Goal: Task Accomplishment & Management: Use online tool/utility

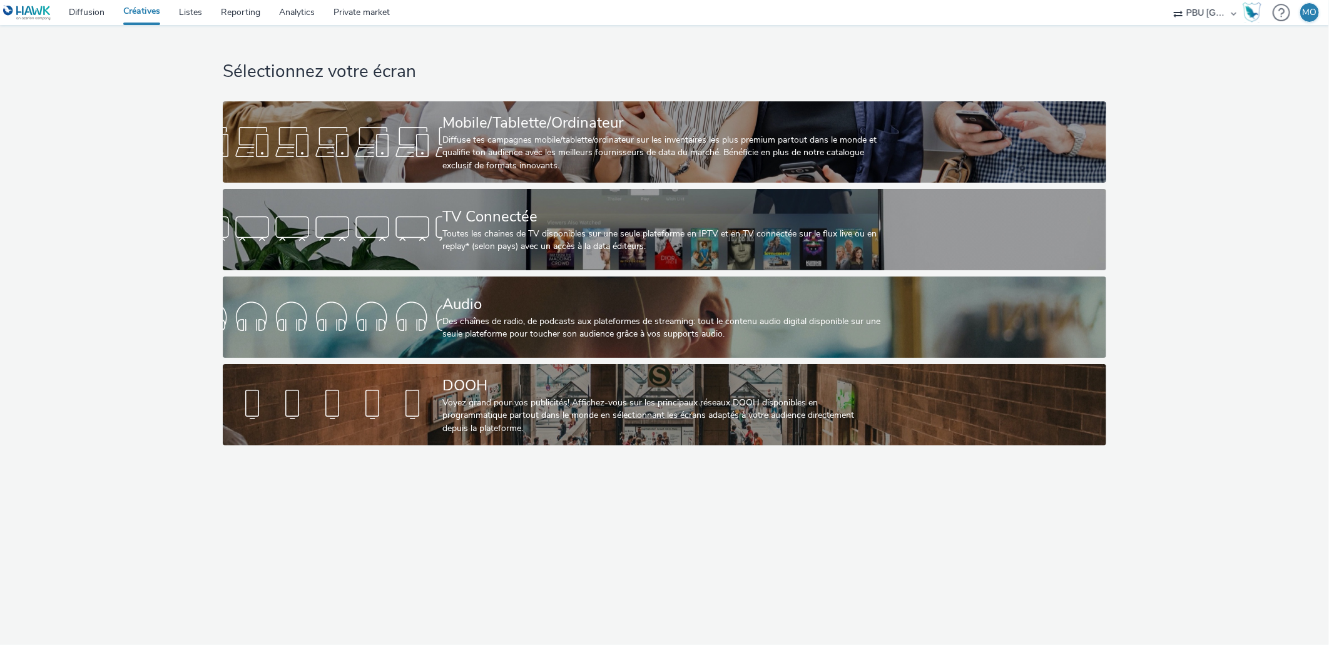
click at [326, 270] on div "Sélectionnez votre écran Mobile/Tablette/Ordinateur Diffuse tes campagnes mobil…" at bounding box center [663, 238] width 891 height 427
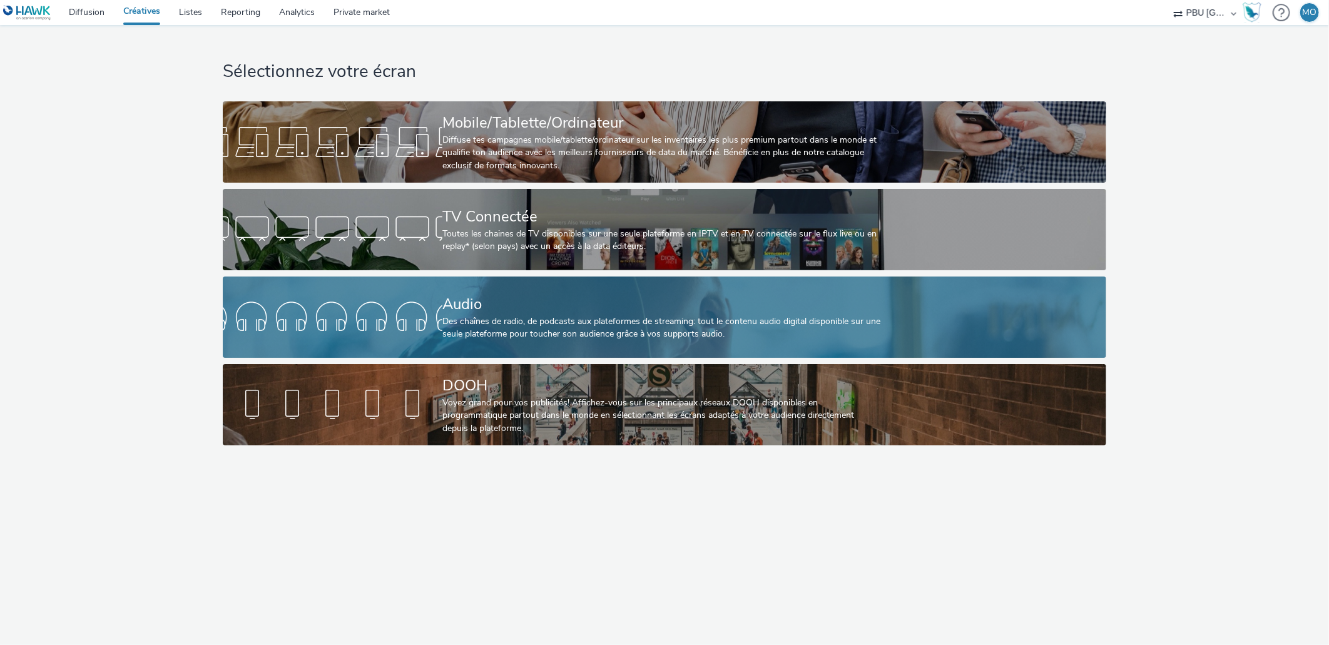
click at [326, 293] on link "Audio Des chaînes de radio, de podcasts aux plateformes de streaming: tout le c…" at bounding box center [664, 316] width 883 height 81
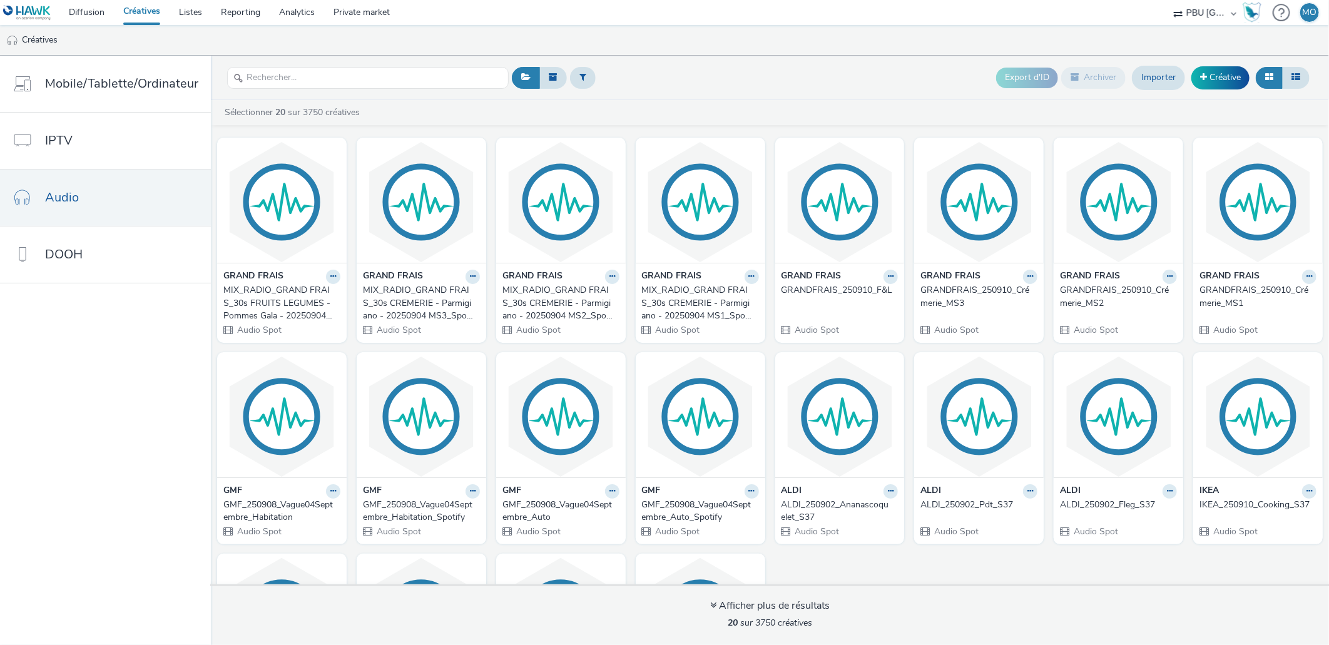
click at [789, 292] on div "GRANDFRAIS_250910_F&L" at bounding box center [837, 290] width 112 height 13
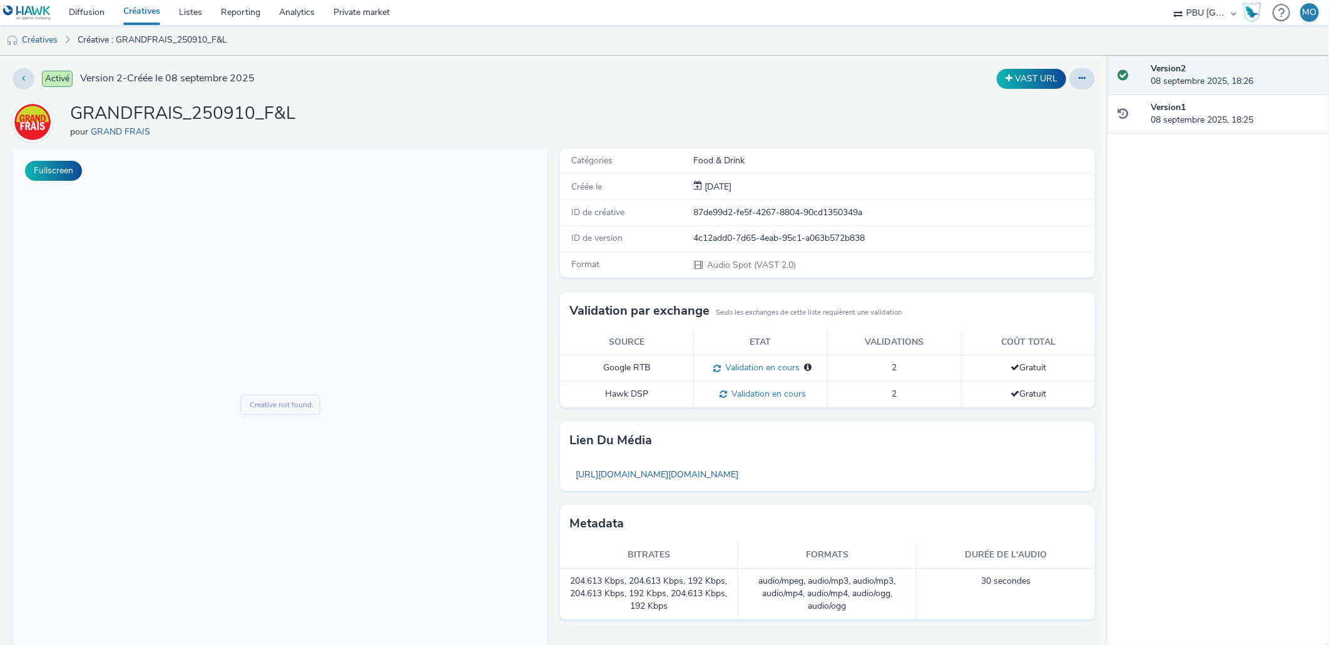
click at [234, 113] on h1 "GRANDFRAIS_250910_F&L" at bounding box center [182, 114] width 225 height 24
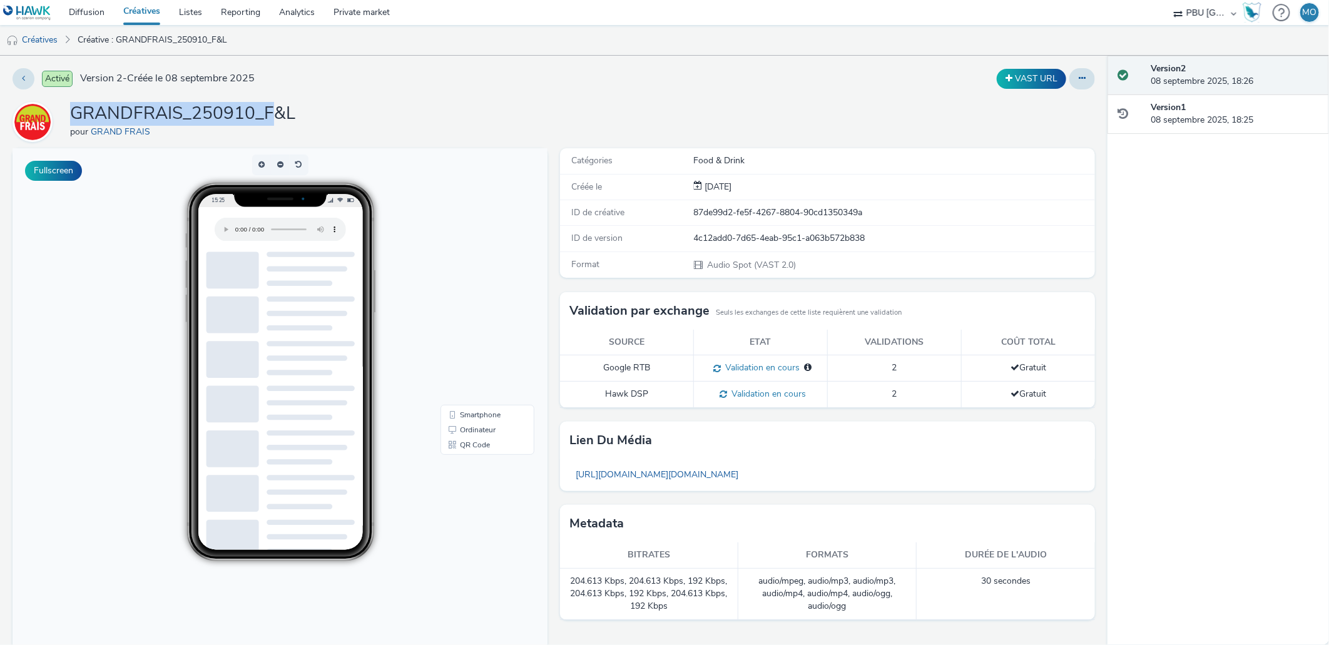
click at [234, 113] on h1 "GRANDFRAIS_250910_F&L" at bounding box center [182, 114] width 225 height 24
copy h1 "GRANDFRAIS_250910_F&L"
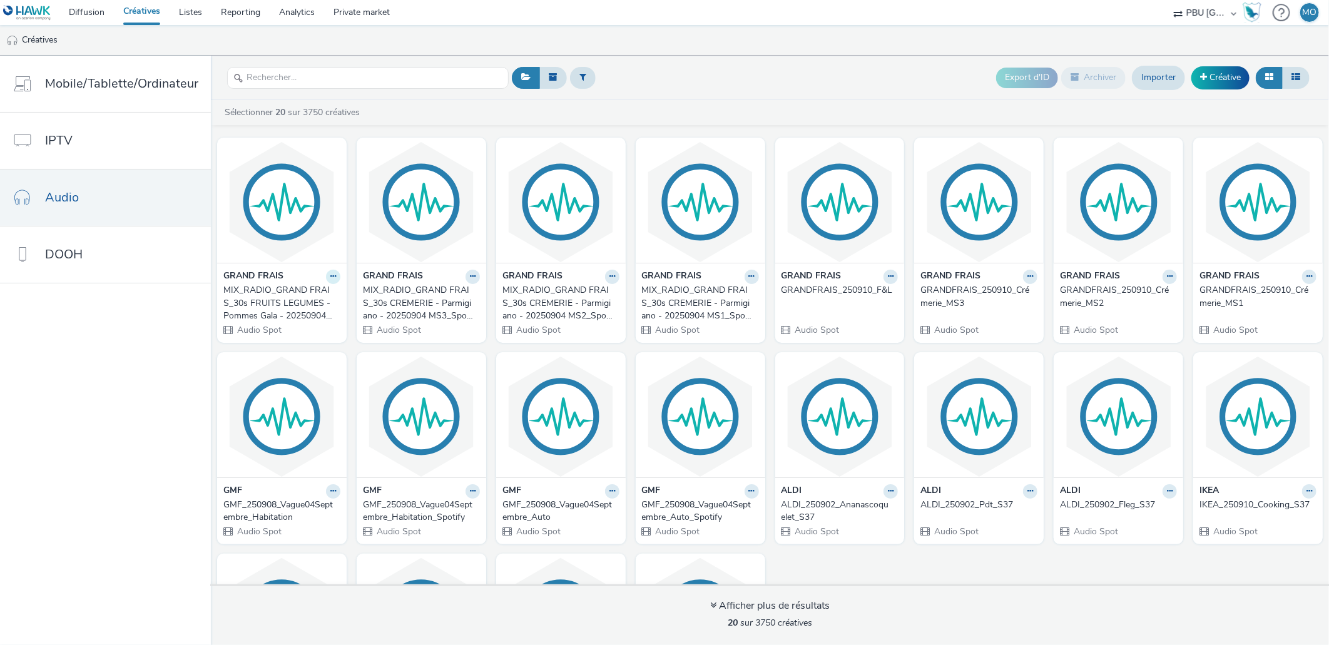
click at [330, 277] on icon at bounding box center [333, 277] width 6 height 8
click at [299, 302] on link "Modifier" at bounding box center [293, 298] width 94 height 25
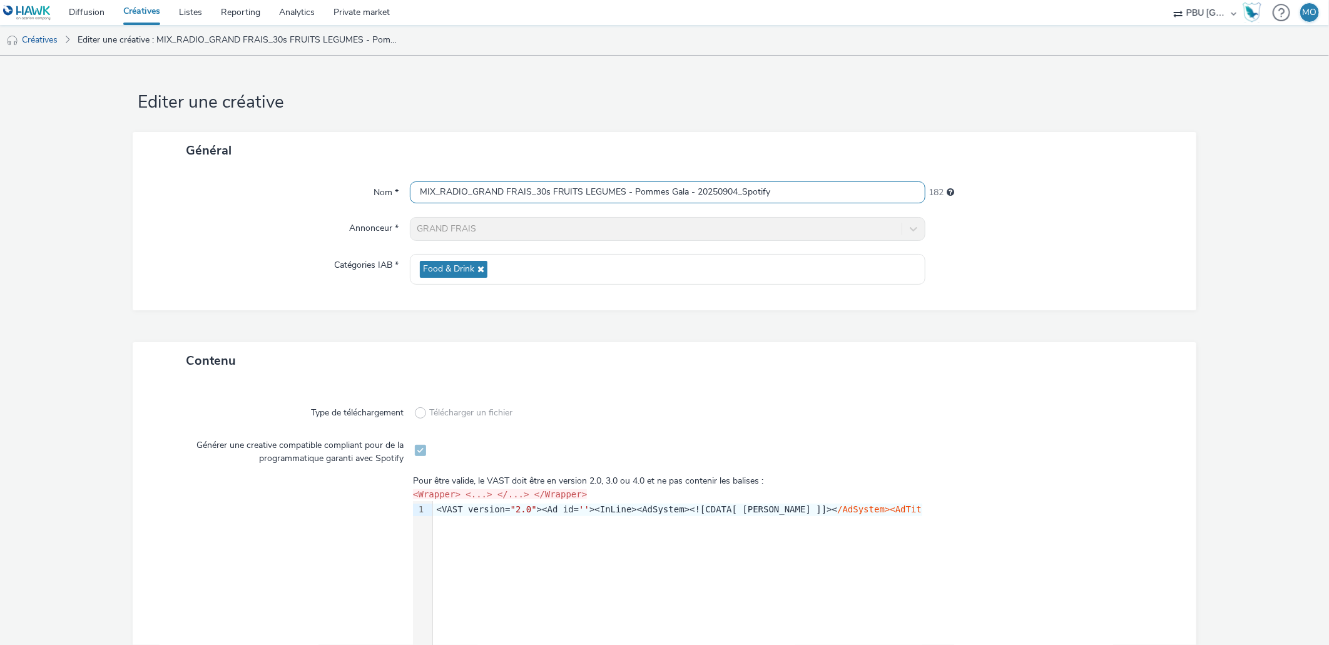
click at [460, 198] on input "MIX_RADIO_GRAND FRAIS_30s FRUITS LEGUMES - Pommes Gala - 20250904_Spotify" at bounding box center [668, 192] width 516 height 22
paste input "GRANDFRAIS_250910_F&L"
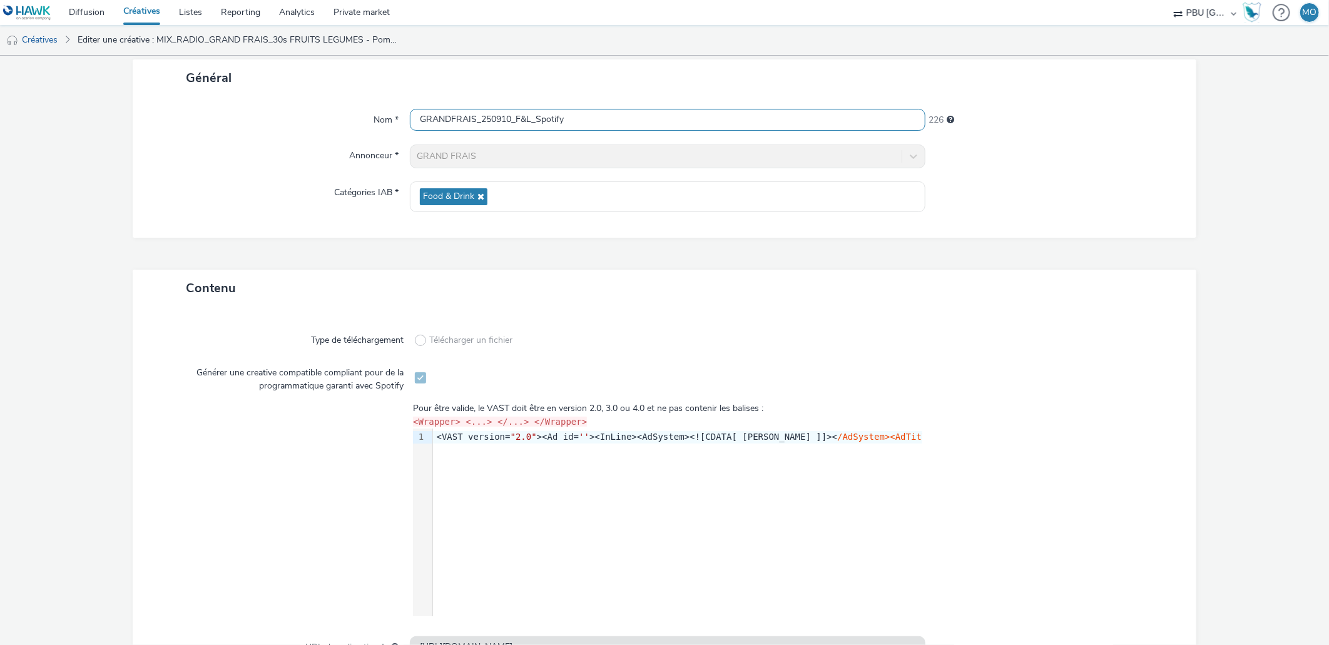
scroll to position [161, 0]
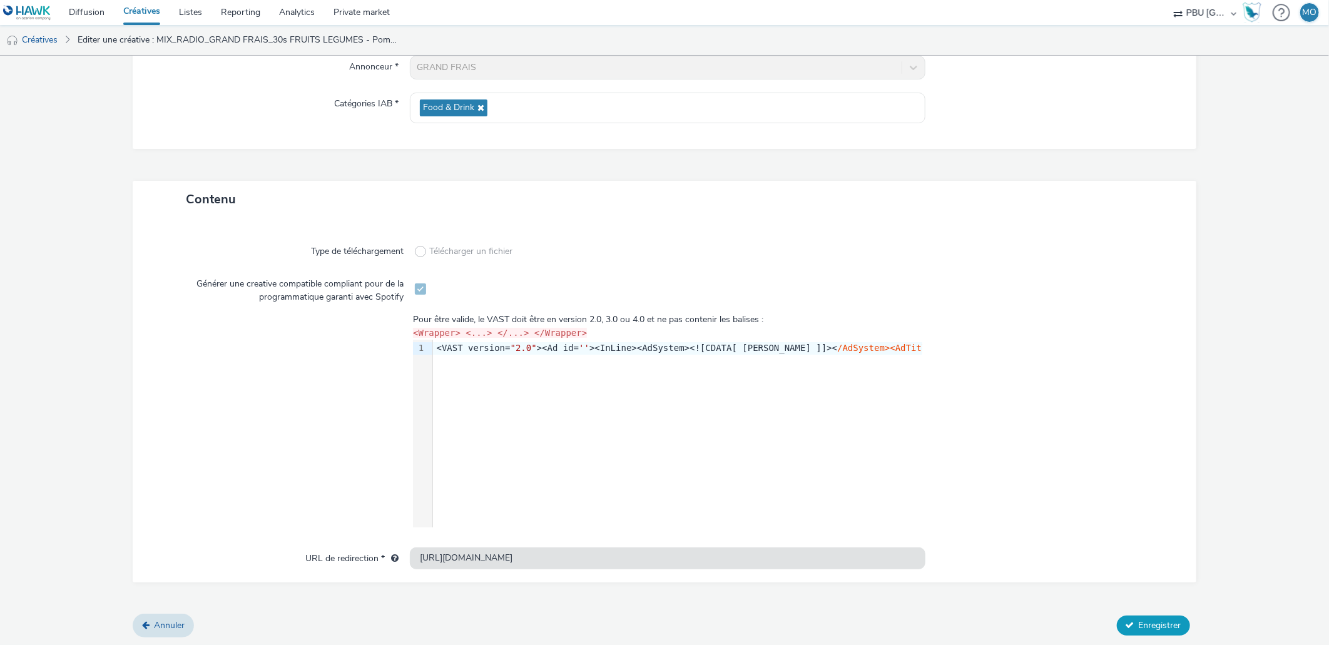
type input "GRANDFRAIS_250910_F&L_Spotify"
click at [1157, 623] on span "Enregistrer" at bounding box center [1159, 625] width 43 height 12
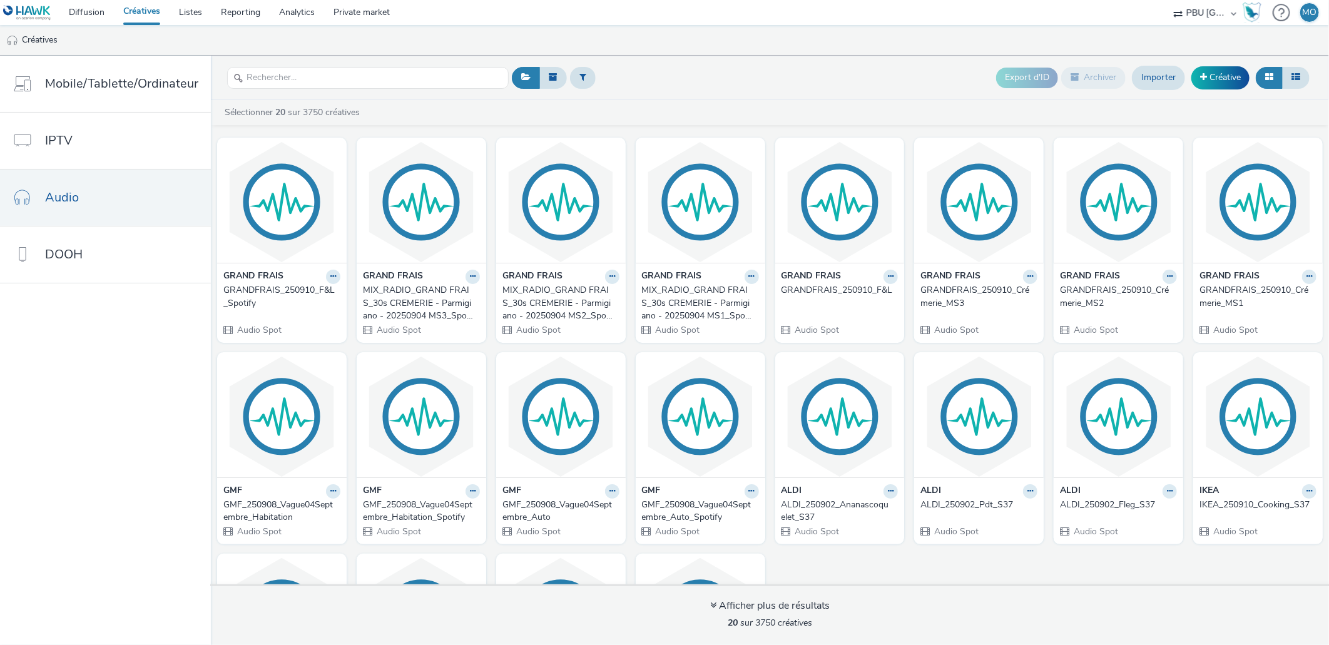
click at [983, 291] on div "GRANDFRAIS_250910_Crémerie_MS3" at bounding box center [976, 297] width 112 height 26
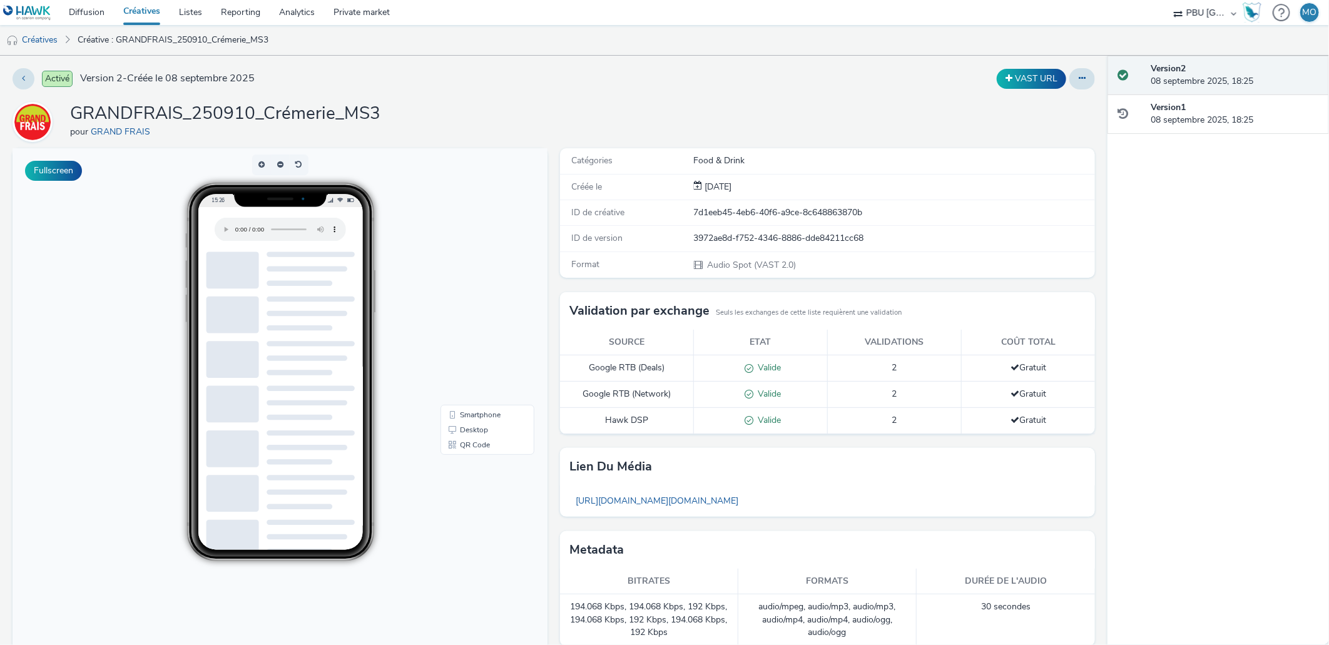
click at [265, 115] on h1 "GRANDFRAIS_250910_Crémerie_MS3" at bounding box center [225, 114] width 310 height 24
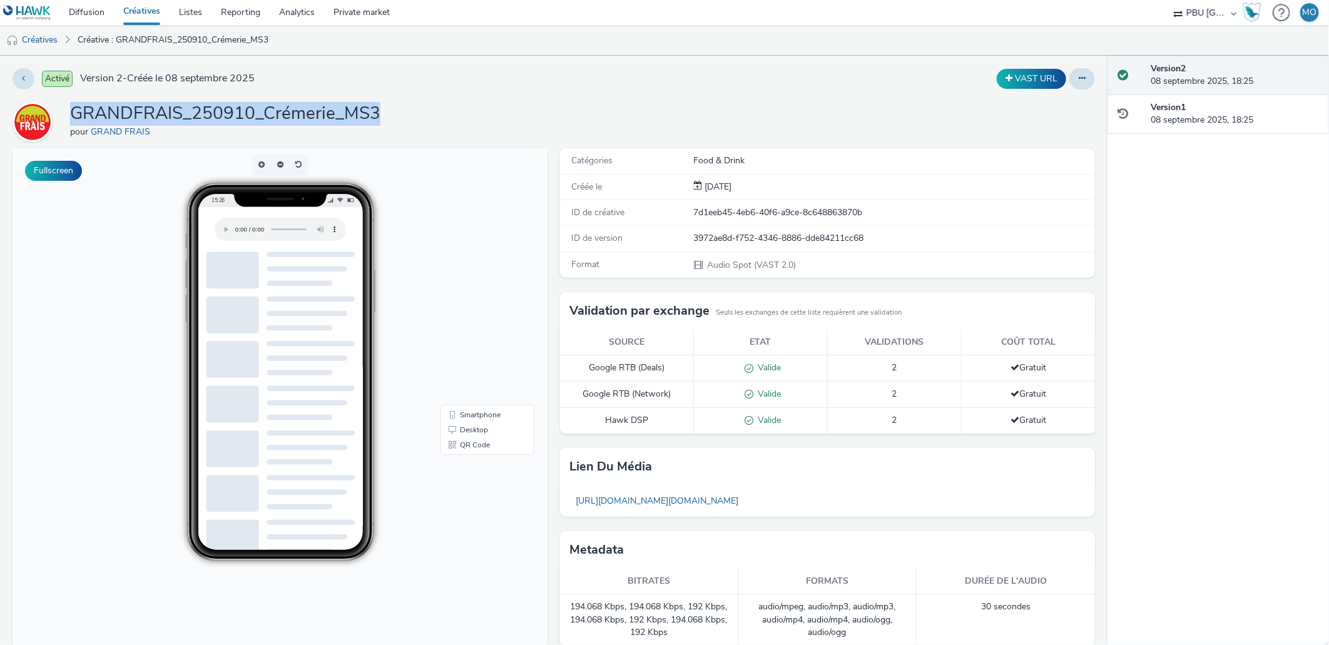
click at [266, 116] on h1 "GRANDFRAIS_250910_Crémerie_MS3" at bounding box center [225, 114] width 310 height 24
copy h1 "GRANDFRAIS_250910_Crémerie_MS3"
click at [27, 40] on link "Créatives" at bounding box center [32, 40] width 64 height 30
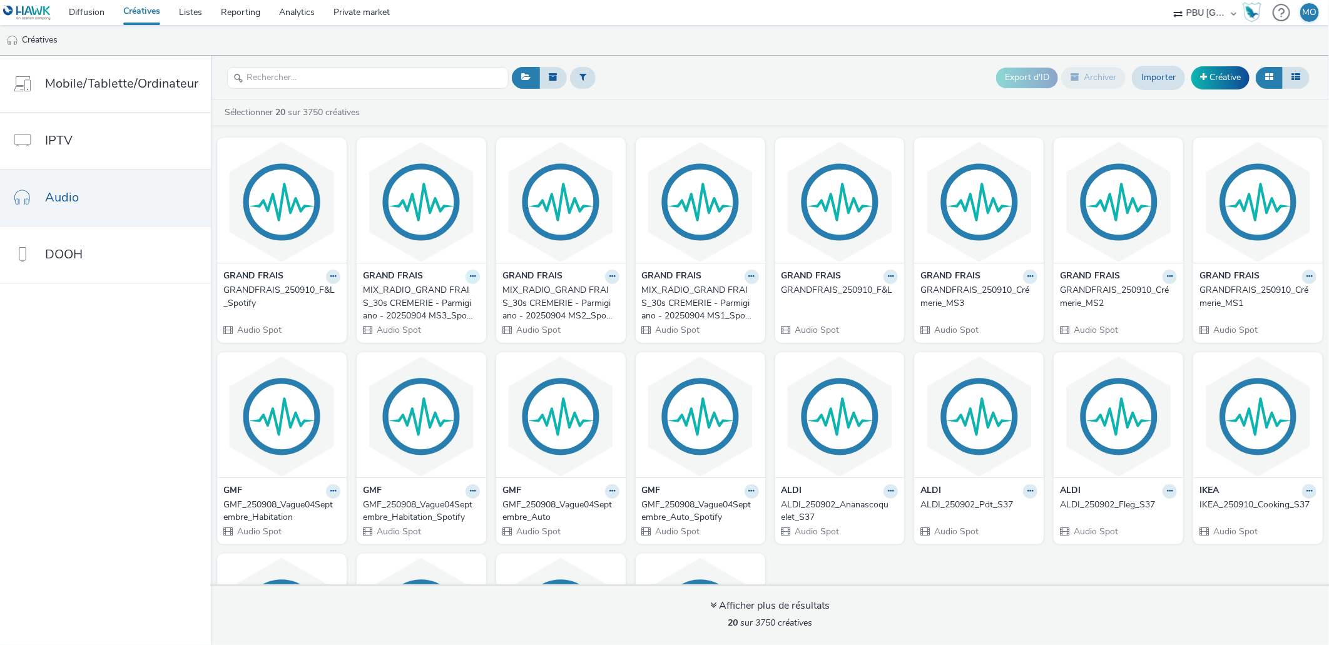
click at [470, 278] on icon at bounding box center [473, 277] width 6 height 8
click at [449, 305] on link "Modifier" at bounding box center [433, 298] width 94 height 25
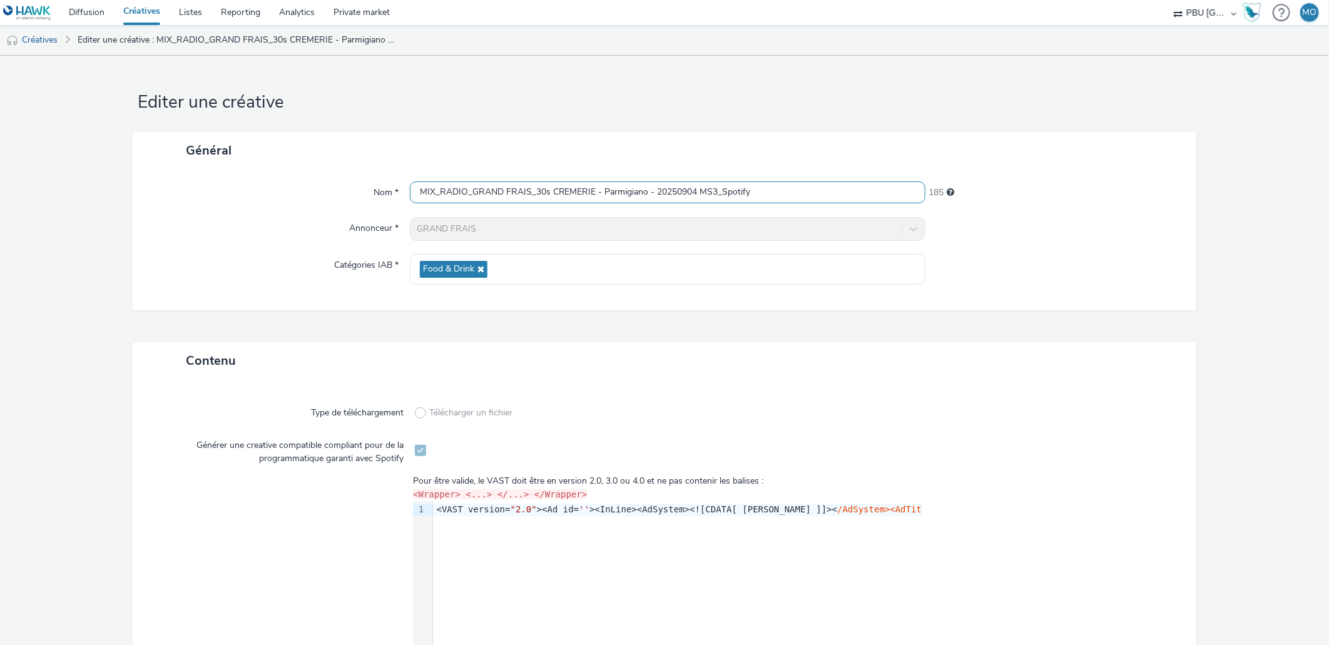
click at [497, 190] on input "MIX_RADIO_GRAND FRAIS_30s CREMERIE - Parmigiano - 20250904 MS3_Spotify" at bounding box center [668, 192] width 516 height 22
paste input "GRANDFRAIS_250910_Crémerie_MS3"
click at [497, 190] on input "GRANDFRAIS_250910_Crémerie_MS3_Spotify" at bounding box center [668, 192] width 516 height 22
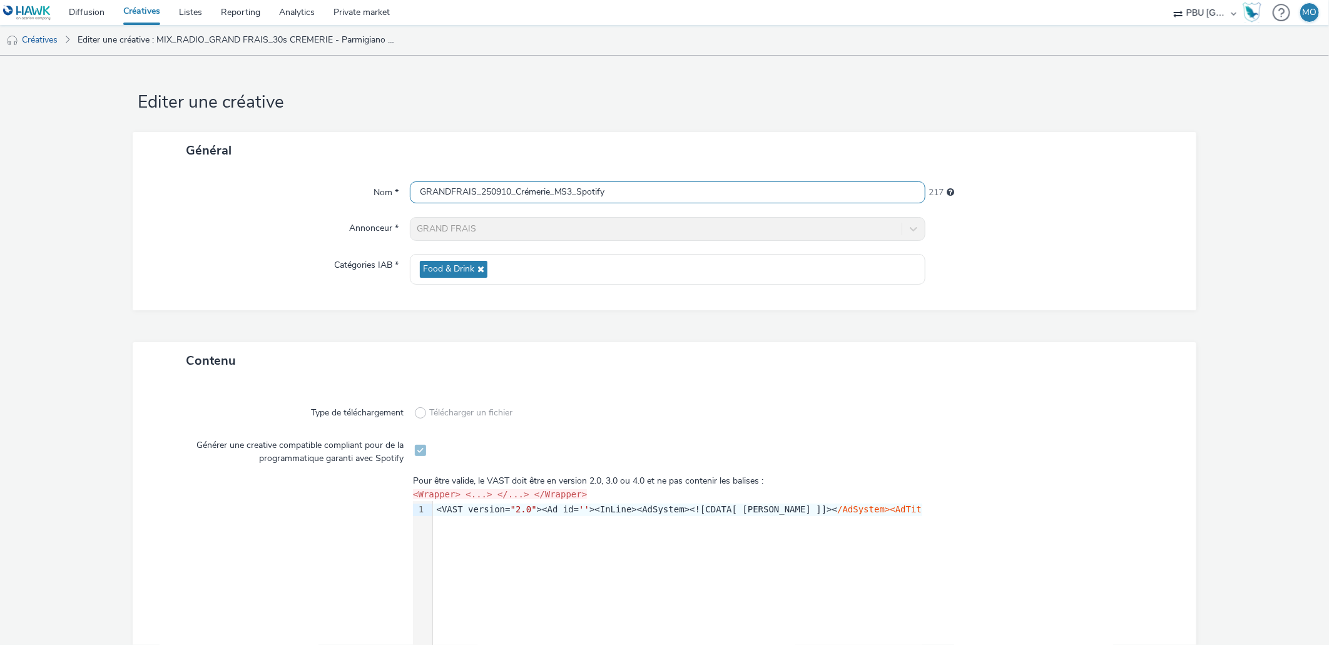
click at [497, 190] on input "GRANDFRAIS_250910_Crémerie_MS3_Spotify" at bounding box center [668, 192] width 516 height 22
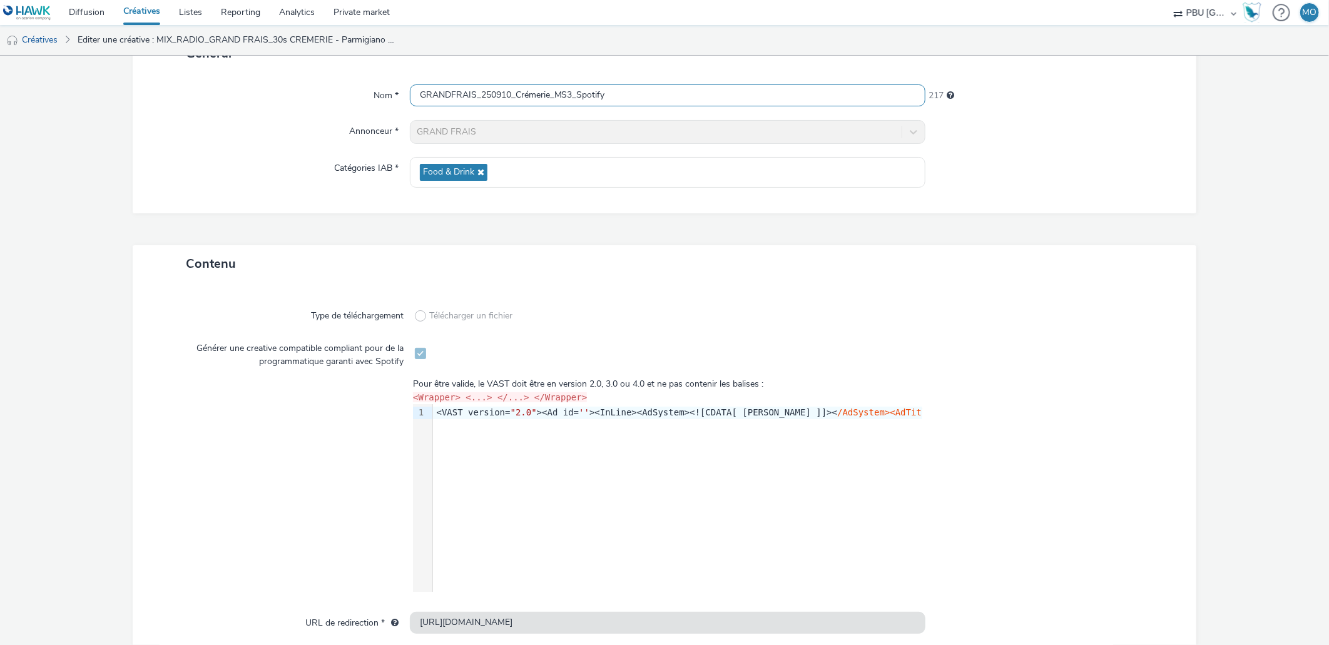
scroll to position [161, 0]
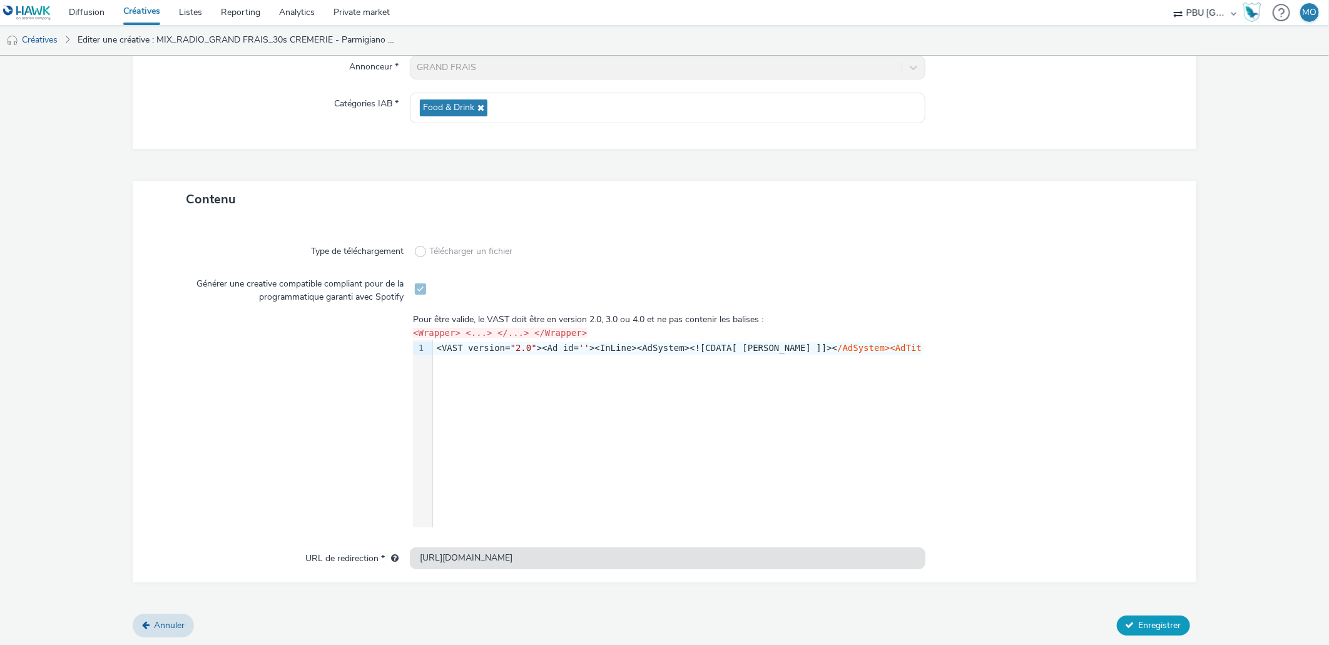
type input "GRANDFRAIS_250910_Crémerie_MS3_Spotify"
click at [1146, 616] on button "Enregistrer" at bounding box center [1153, 626] width 73 height 20
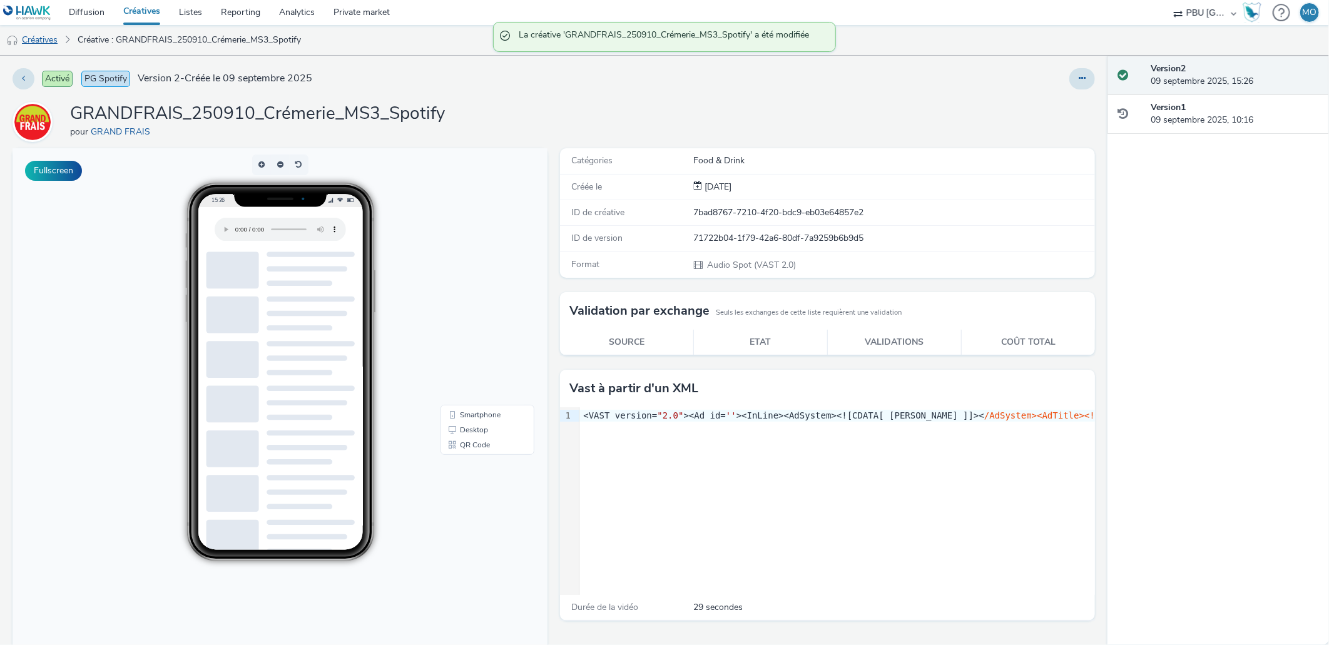
click at [51, 38] on link "Créatives" at bounding box center [32, 40] width 64 height 30
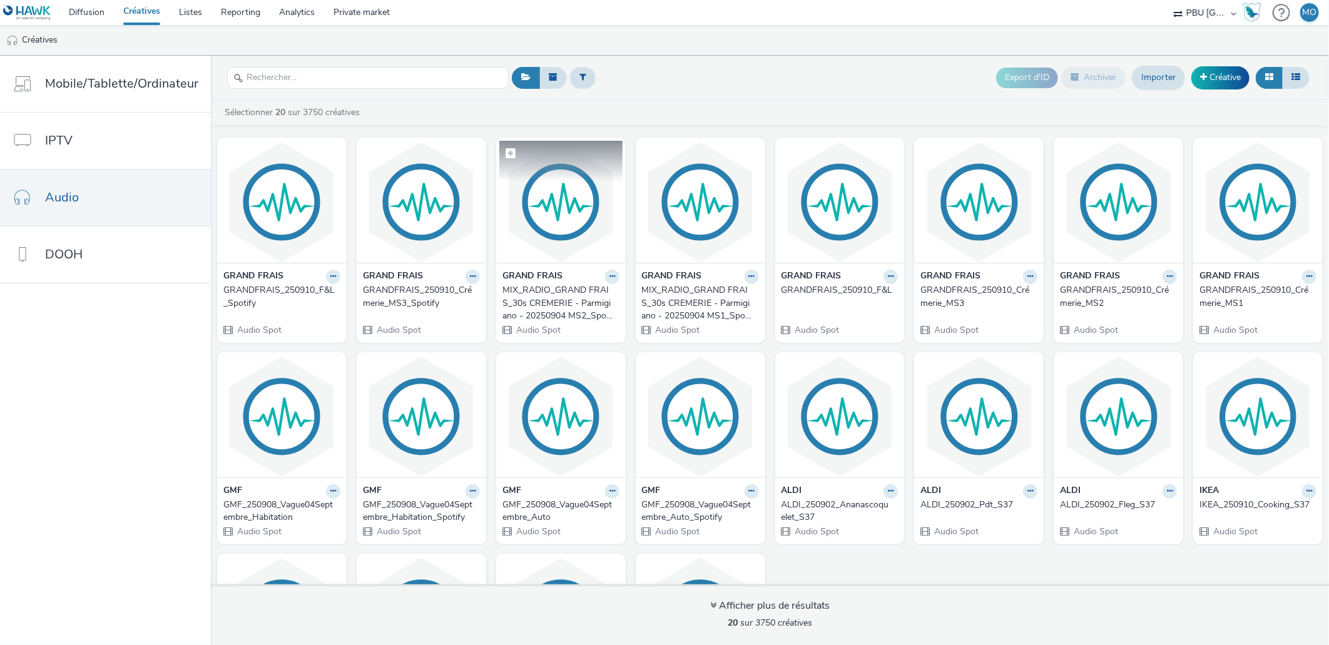
click at [554, 246] on img at bounding box center [560, 202] width 123 height 122
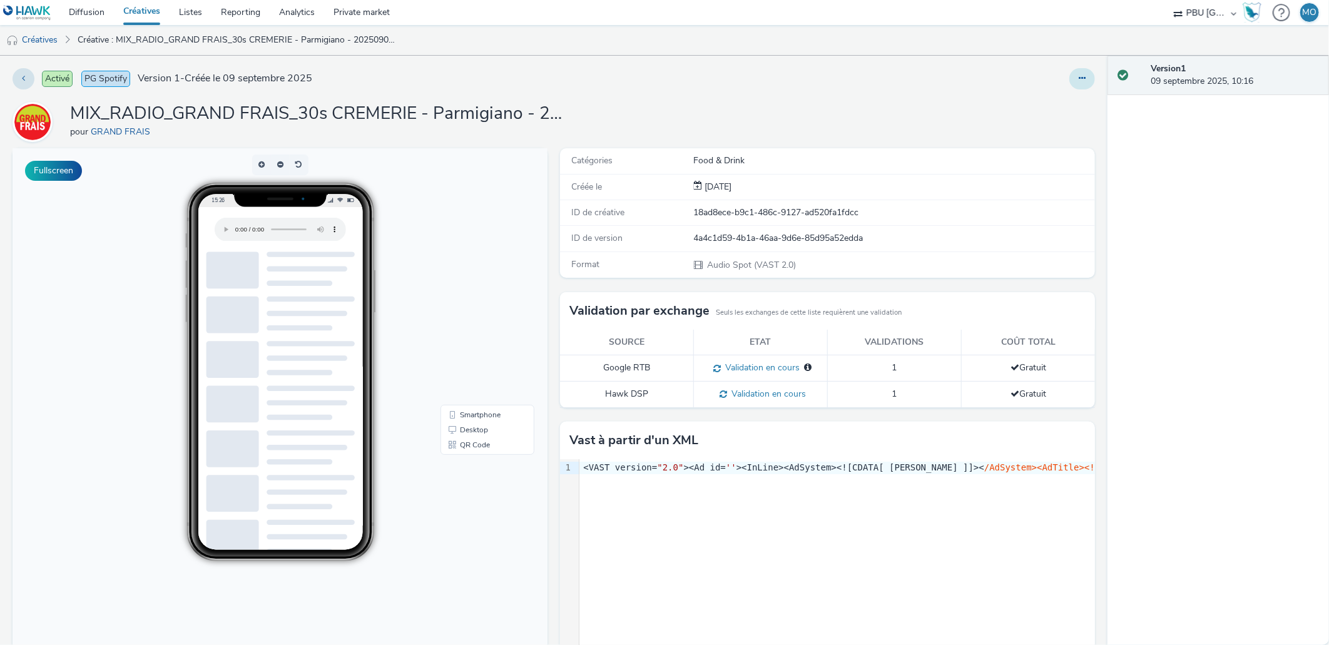
click at [1081, 78] on button at bounding box center [1082, 78] width 26 height 21
click at [1056, 106] on link "Modifier" at bounding box center [1048, 103] width 94 height 25
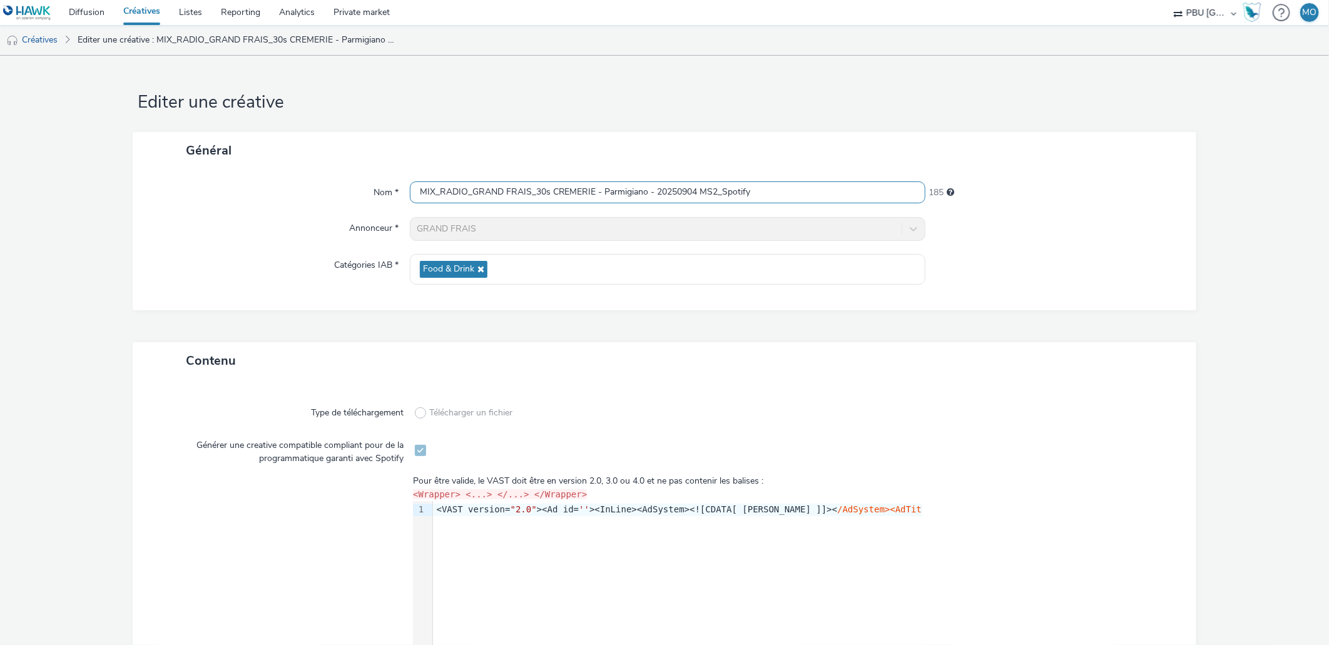
click at [671, 189] on input "MIX_RADIO_GRAND FRAIS_30s CREMERIE - Parmigiano - 20250904 MS2_Spotify" at bounding box center [668, 192] width 516 height 22
paste input "GRANDFRAIS_250910_Crémerie_MS3"
click at [568, 194] on input "GRANDFRAIS_250910_Crémerie_MS3_Spotify" at bounding box center [668, 192] width 516 height 22
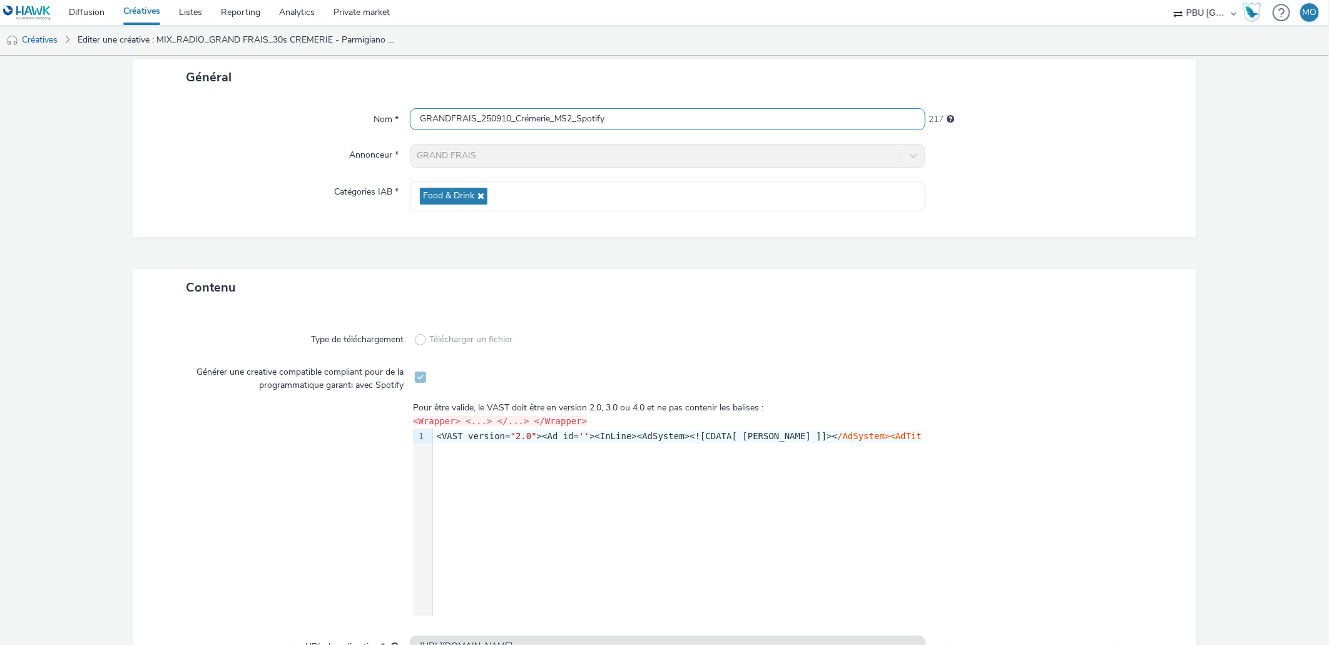
scroll to position [161, 0]
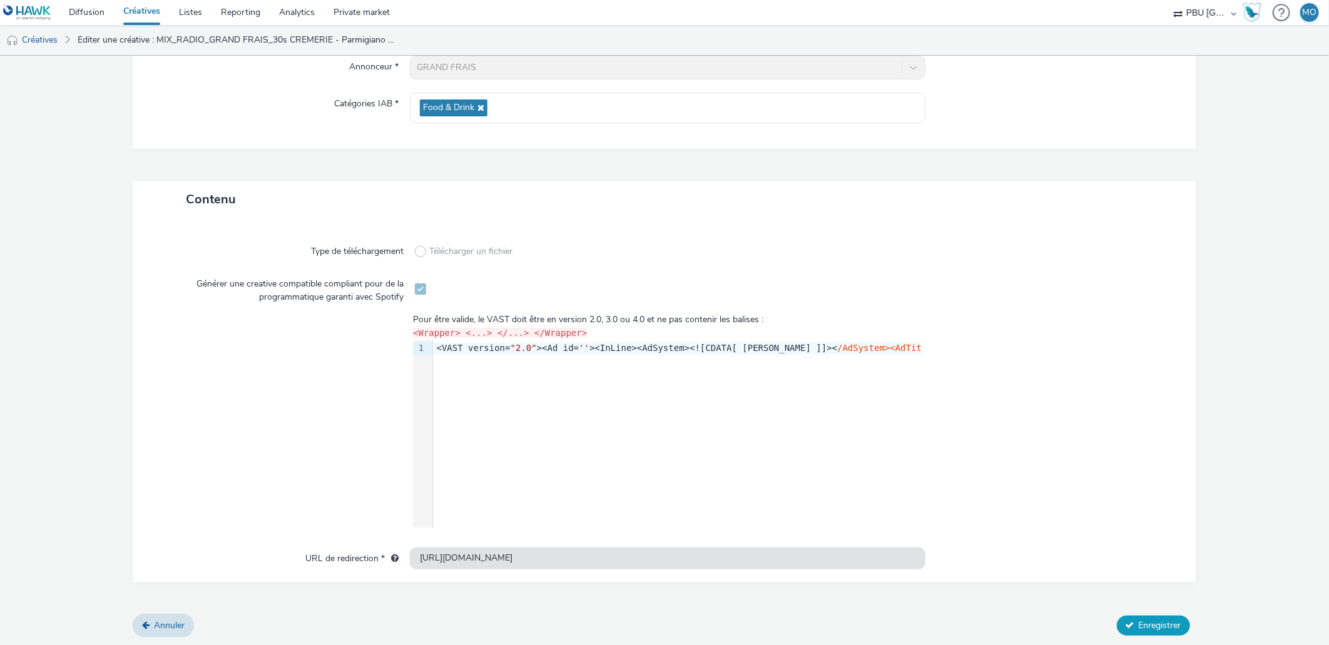
type input "GRANDFRAIS_250910_Crémerie_MS2_Spotify"
click at [1167, 624] on span "Enregistrer" at bounding box center [1159, 625] width 43 height 12
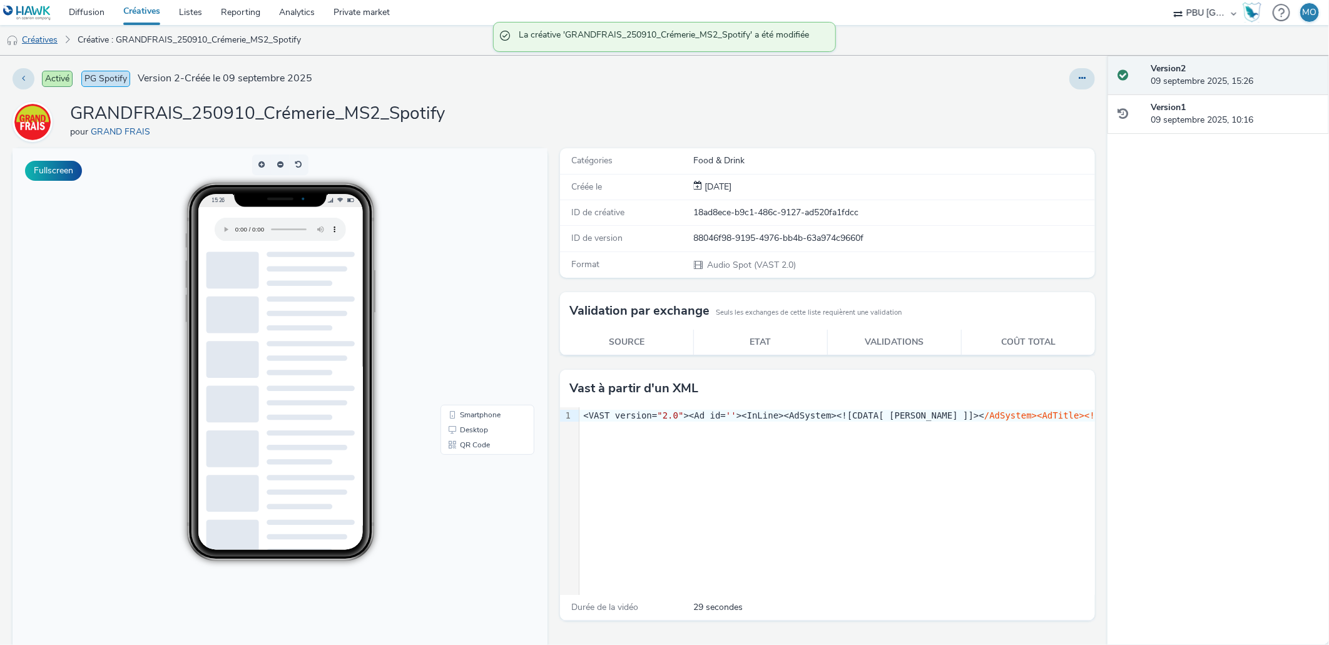
click at [48, 41] on link "Créatives" at bounding box center [32, 40] width 64 height 30
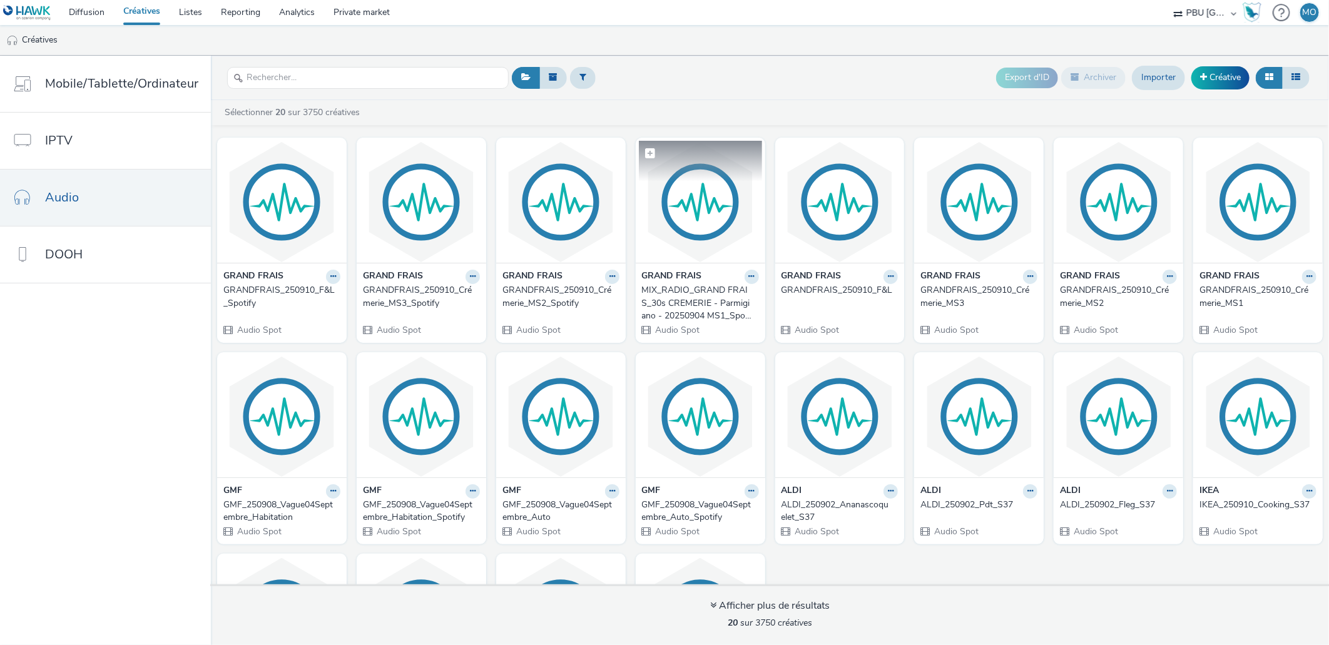
click at [689, 240] on img at bounding box center [700, 202] width 123 height 122
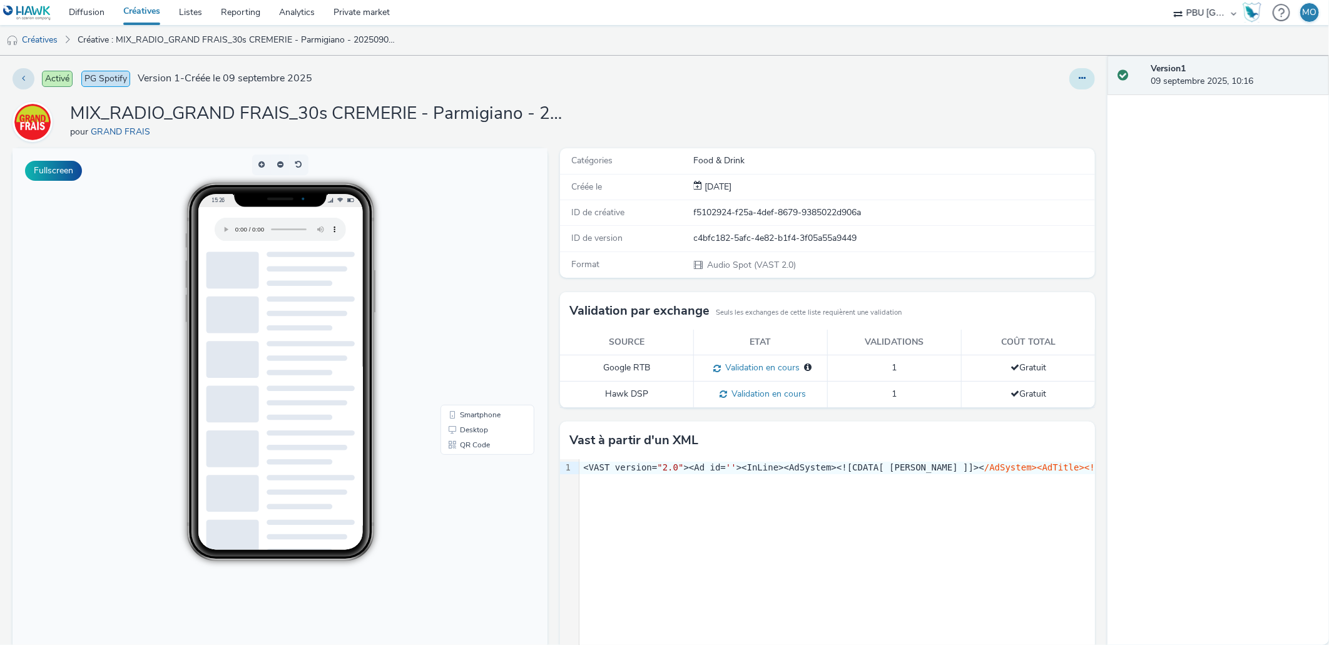
click at [1077, 82] on button at bounding box center [1082, 78] width 26 height 21
click at [1049, 104] on link "Modifier" at bounding box center [1048, 103] width 94 height 25
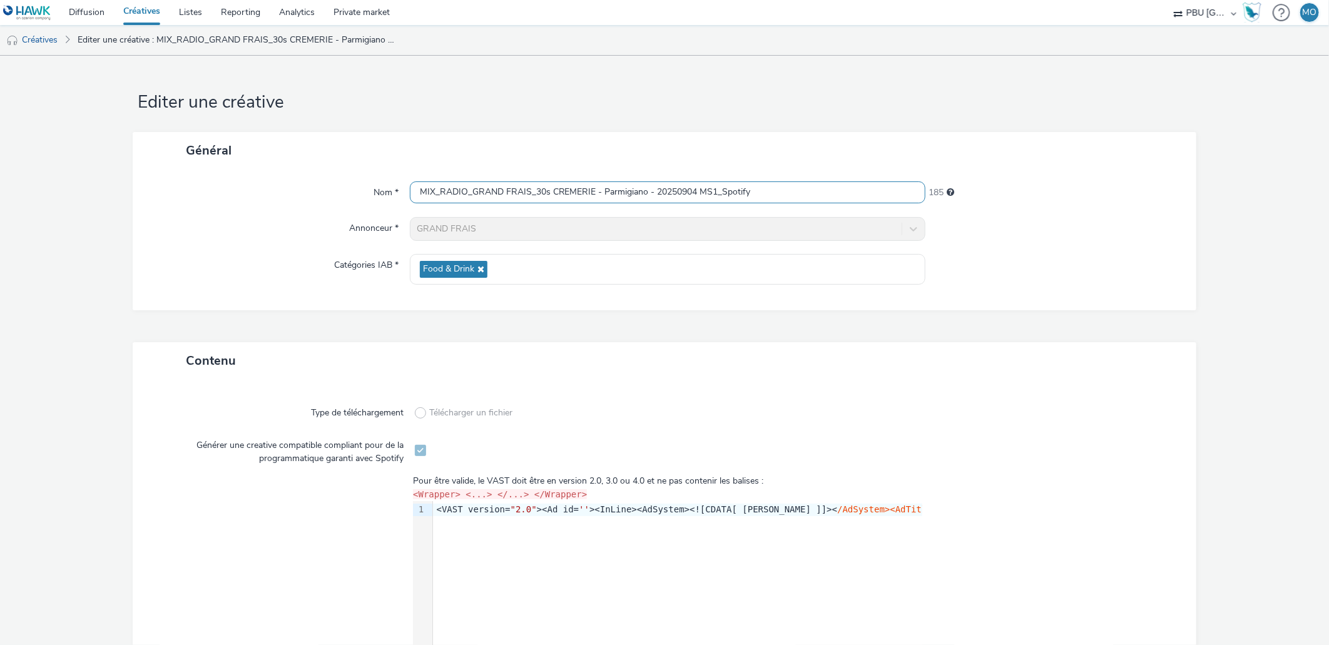
click at [699, 189] on input "MIX_RADIO_GRAND FRAIS_30s CREMERIE - Parmigiano - 20250904 MS1_Spotify" at bounding box center [668, 192] width 516 height 22
paste input "GRANDFRAIS_250910_Crémerie_MS3"
click at [572, 190] on input "GRANDFRAIS_250910_Crémerie_MS3_Spotify" at bounding box center [668, 192] width 516 height 22
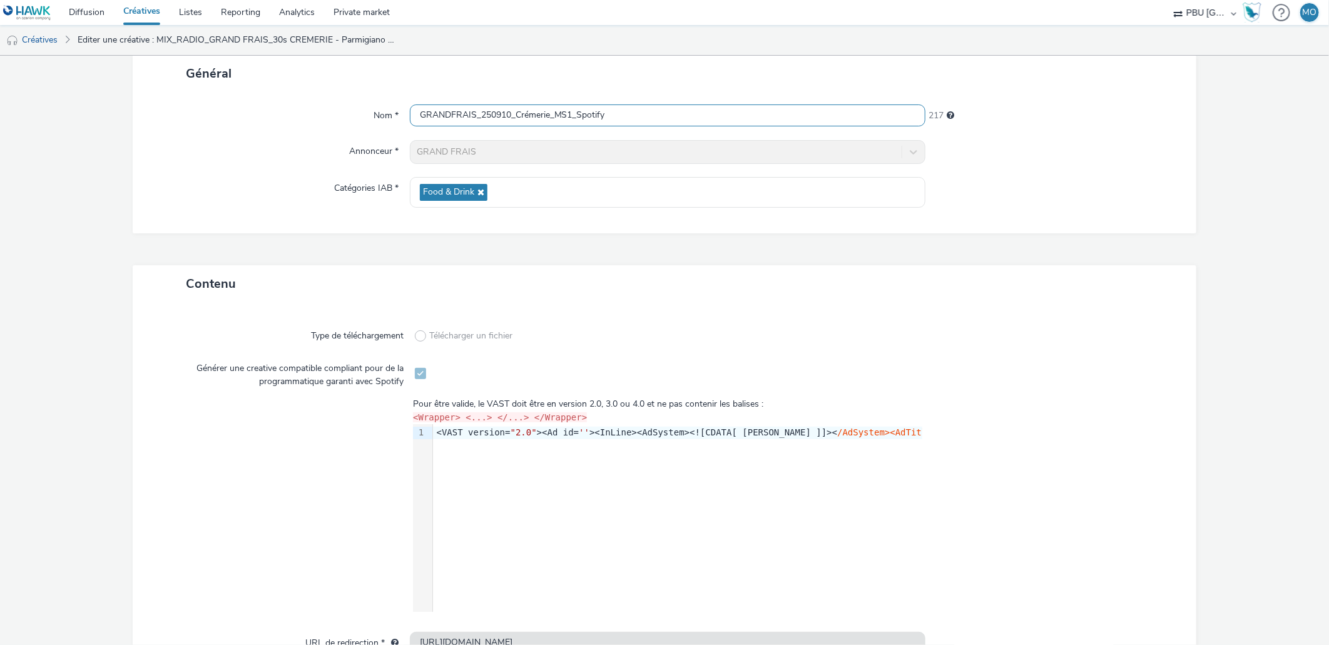
scroll to position [161, 0]
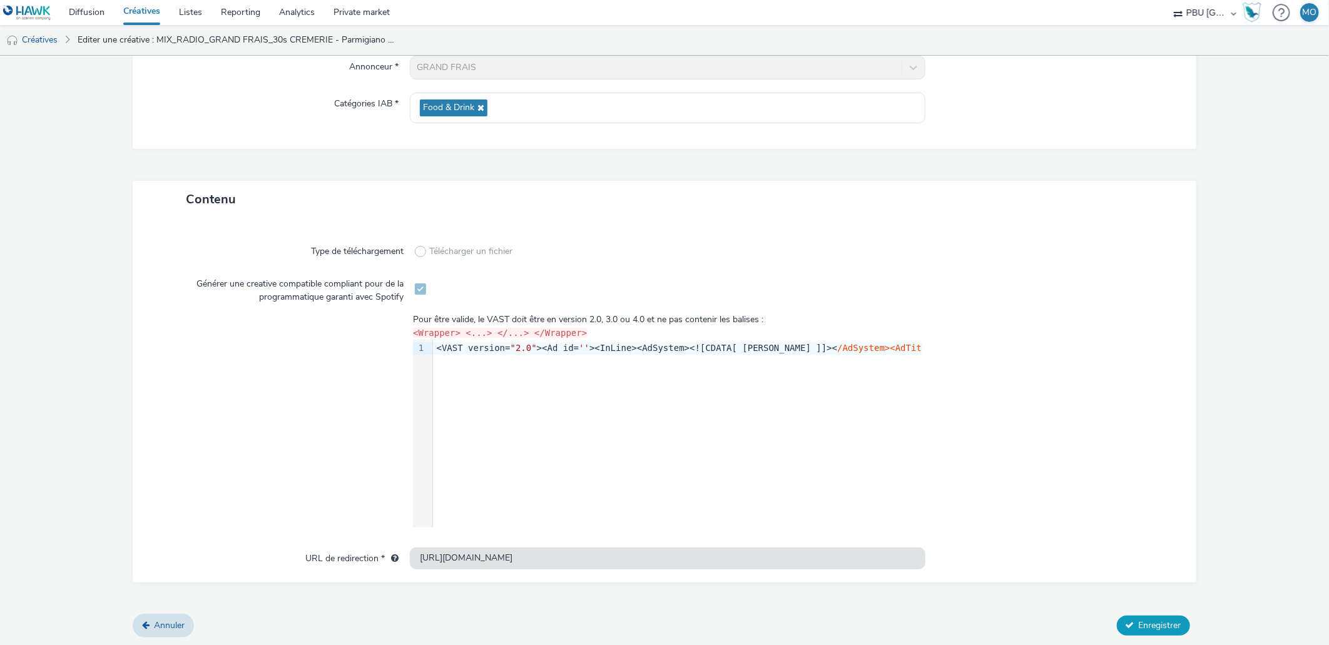
type input "GRANDFRAIS_250910_Crémerie_MS1_Spotify"
click at [1143, 622] on span "Enregistrer" at bounding box center [1159, 625] width 43 height 12
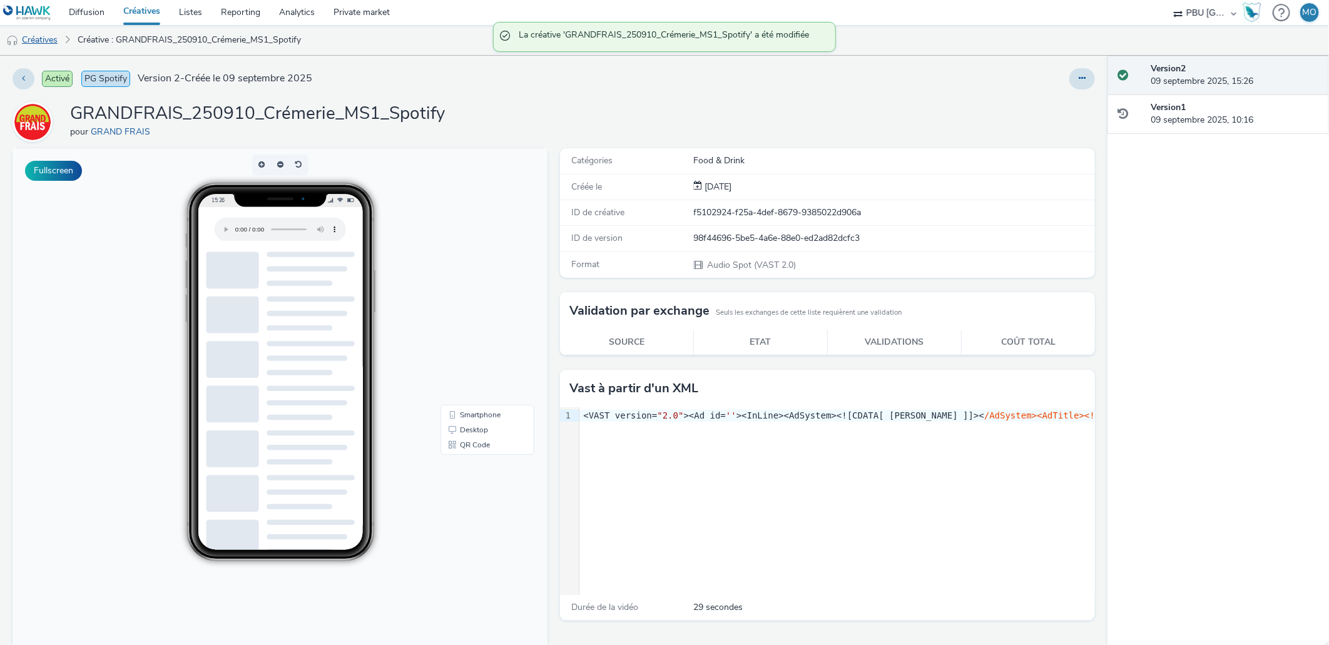
click at [43, 44] on link "Créatives" at bounding box center [32, 40] width 64 height 30
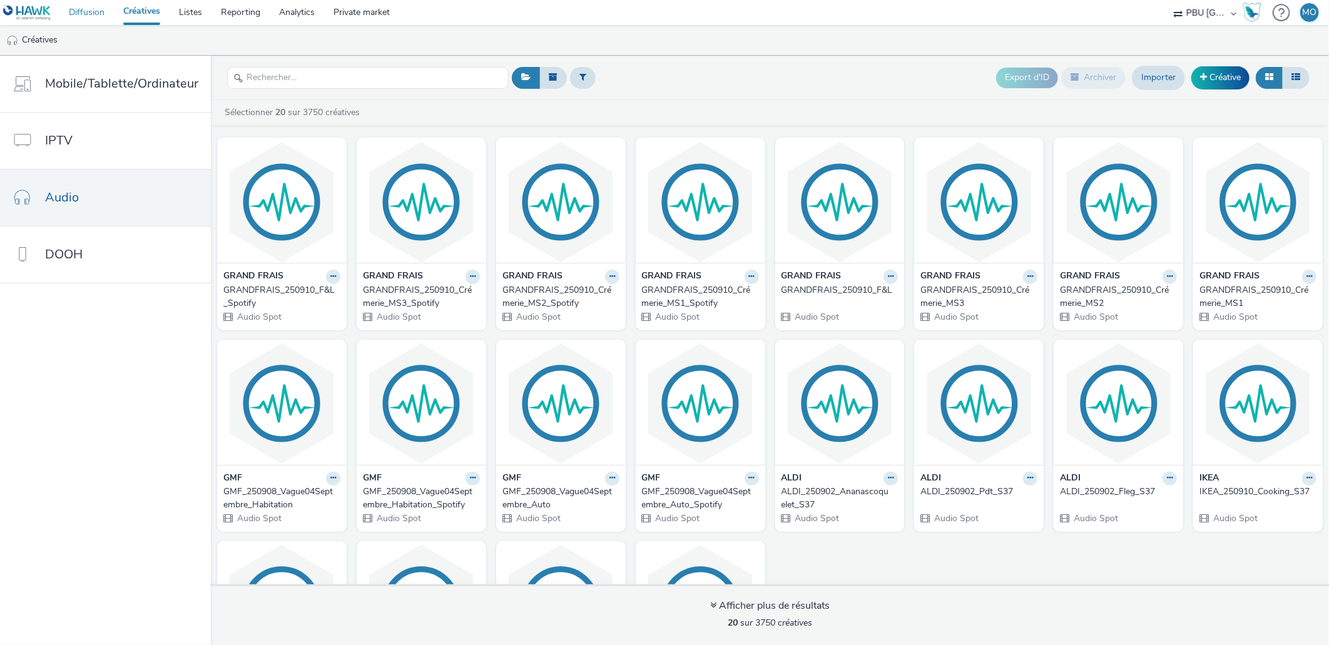
click at [88, 20] on link "Diffusion" at bounding box center [86, 12] width 54 height 25
